Goal: Register for event/course

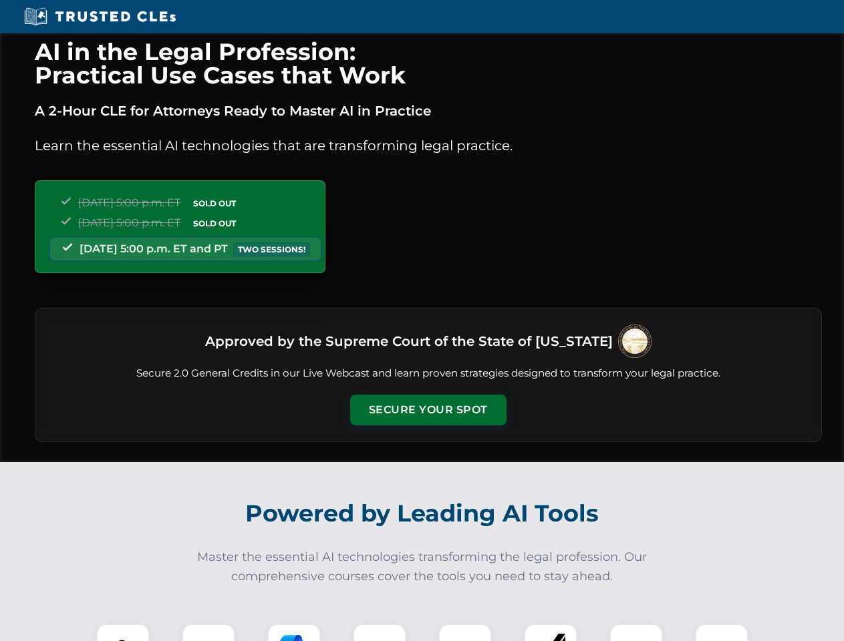
click at [428, 410] on button "Secure Your Spot" at bounding box center [428, 410] width 156 height 31
click at [123, 633] on img at bounding box center [123, 650] width 39 height 39
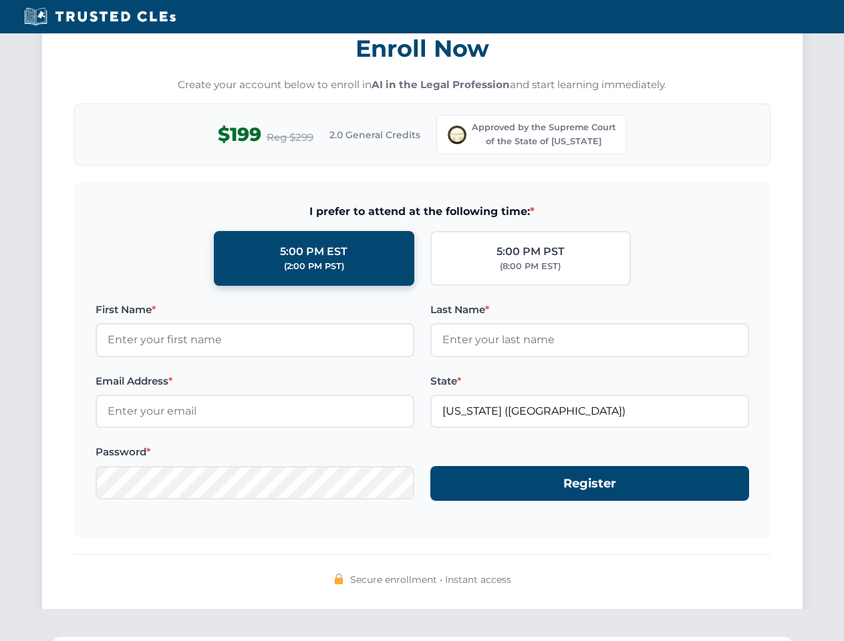
scroll to position [1320, 0]
